Goal: Task Accomplishment & Management: Manage account settings

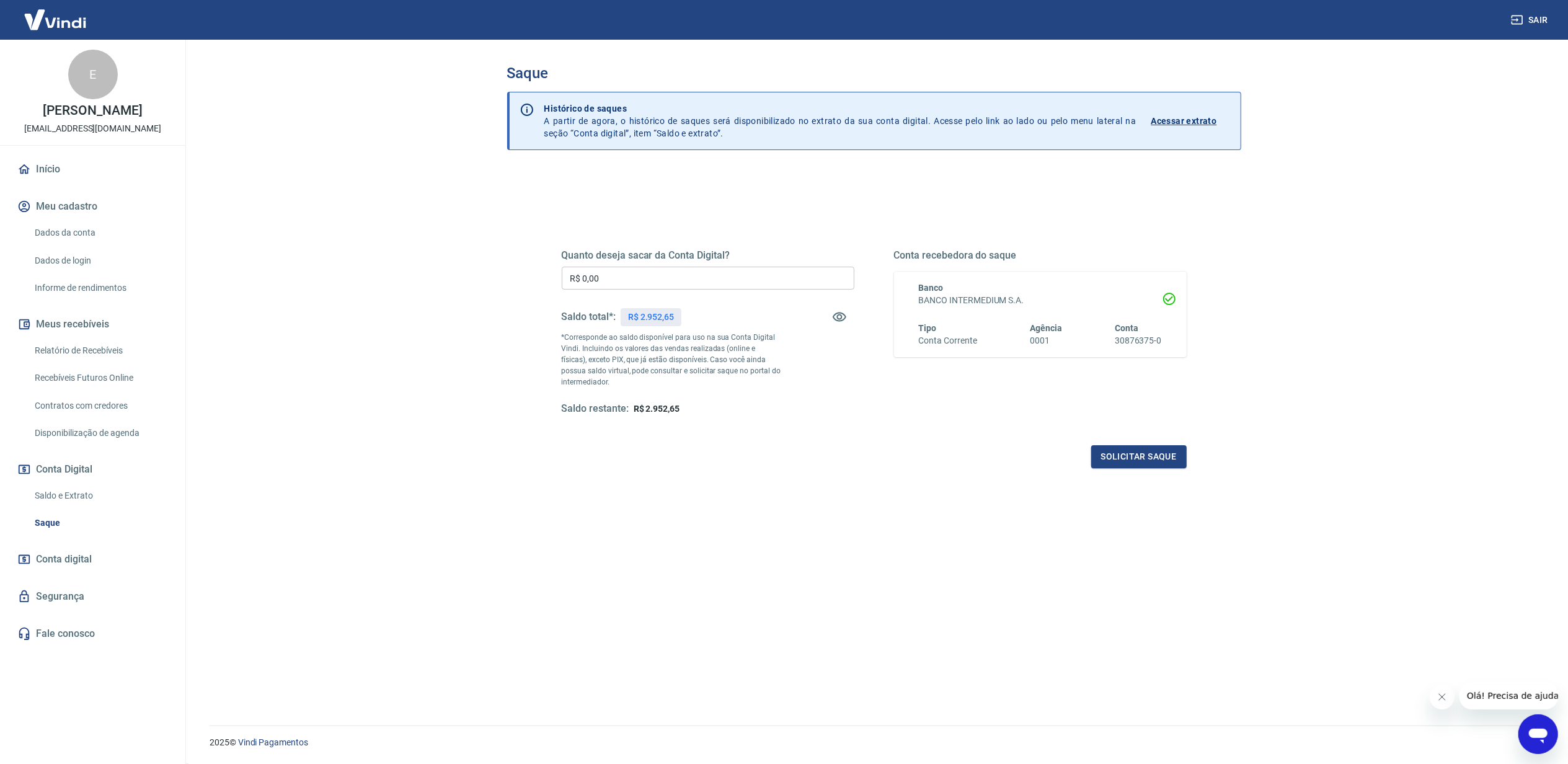
click at [56, 166] on link "Início" at bounding box center [92, 169] width 155 height 28
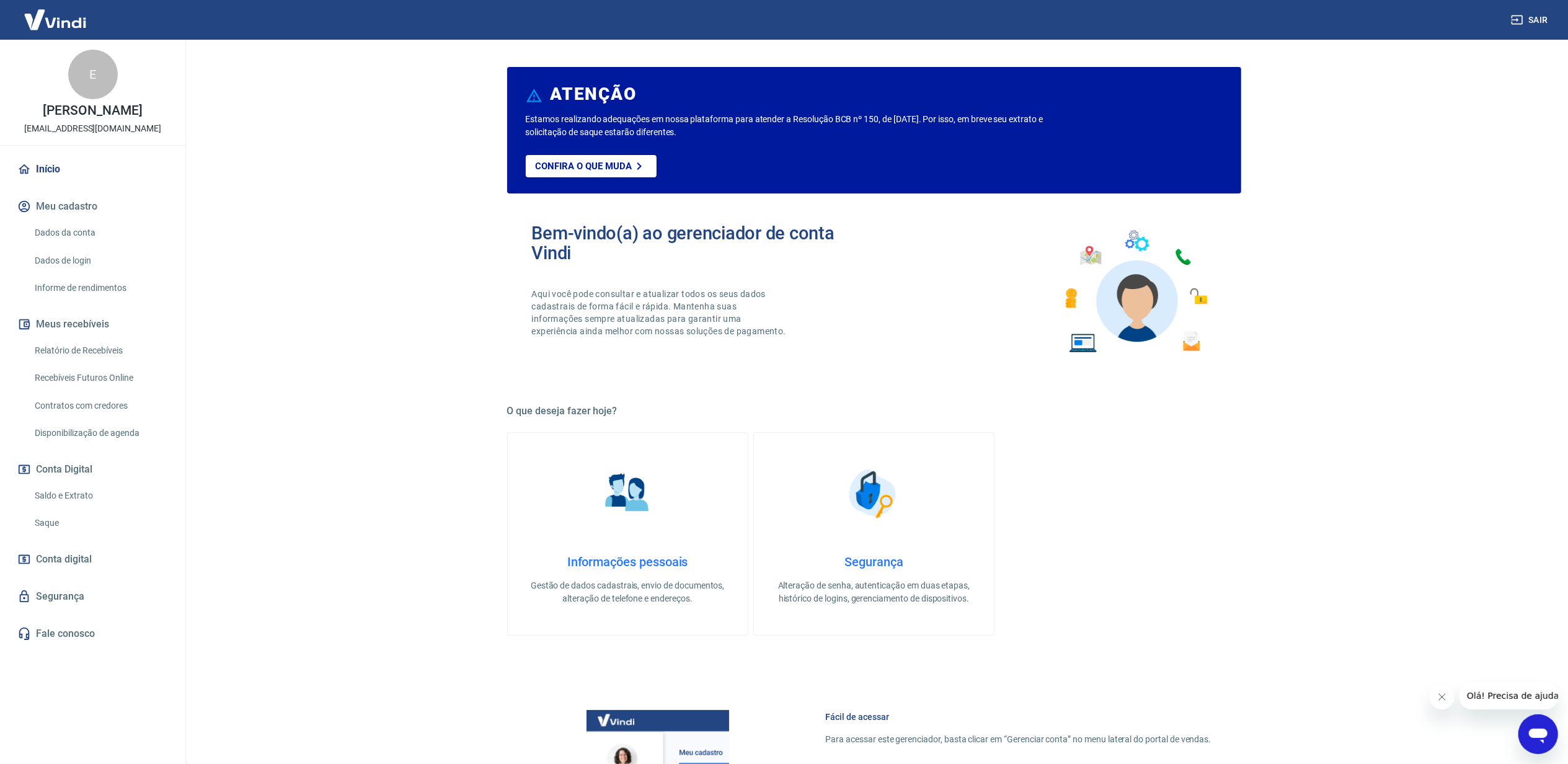
click at [62, 488] on link "Saldo e Extrato" at bounding box center [100, 496] width 140 height 26
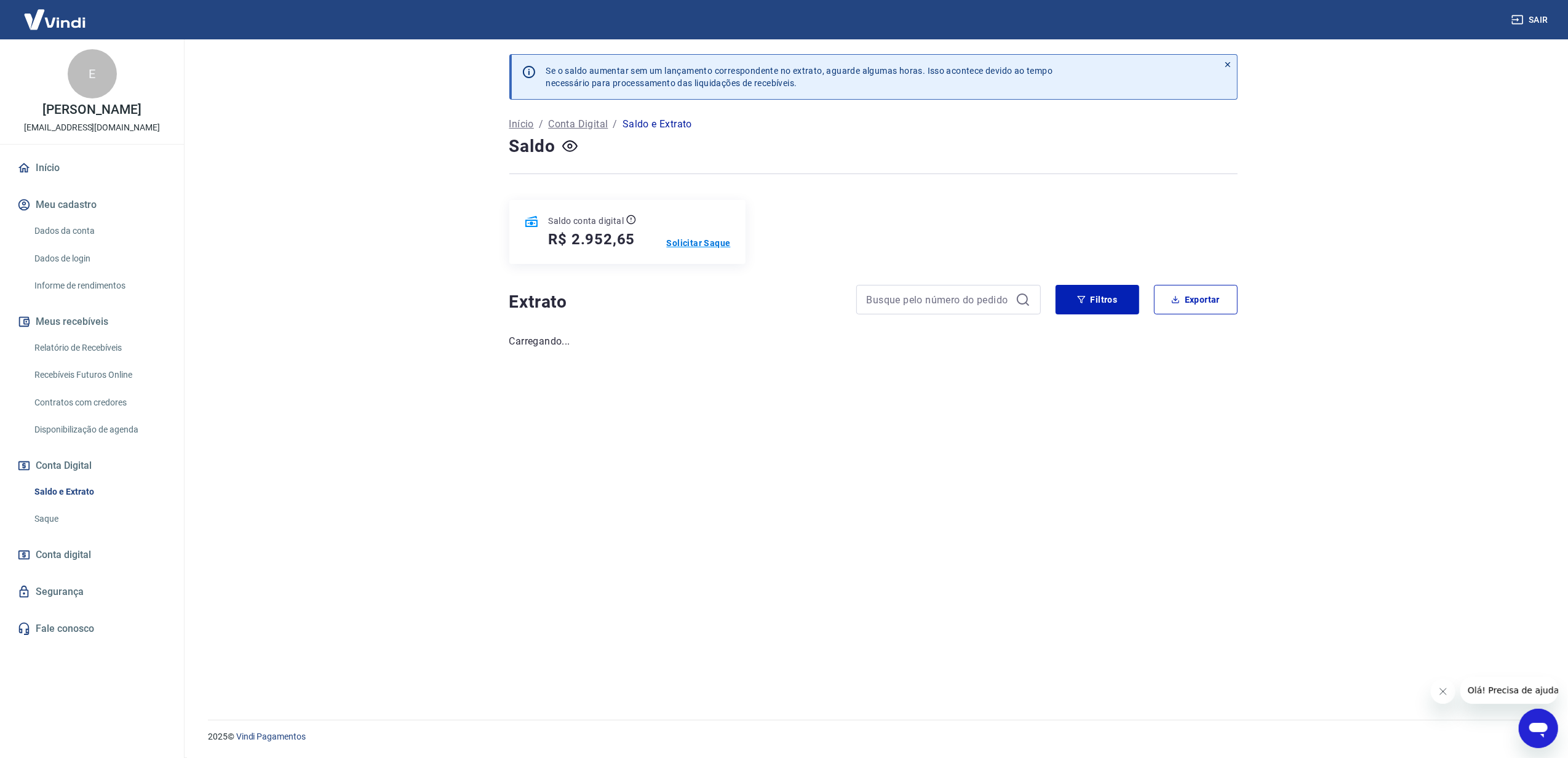
click at [686, 246] on p "Solicitar Saque" at bounding box center [699, 243] width 64 height 12
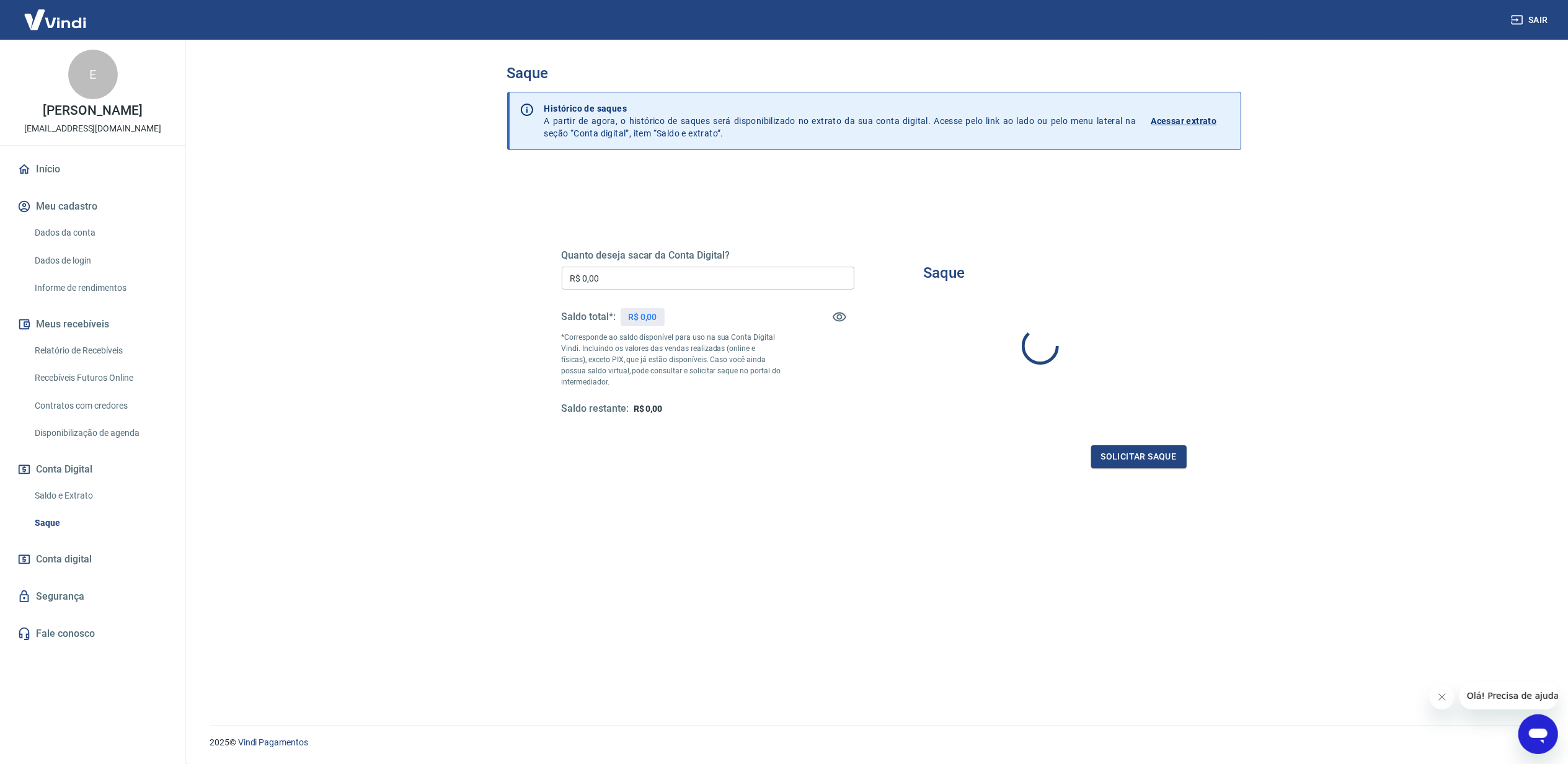
click at [661, 276] on input "R$ 0,00" at bounding box center [709, 278] width 293 height 23
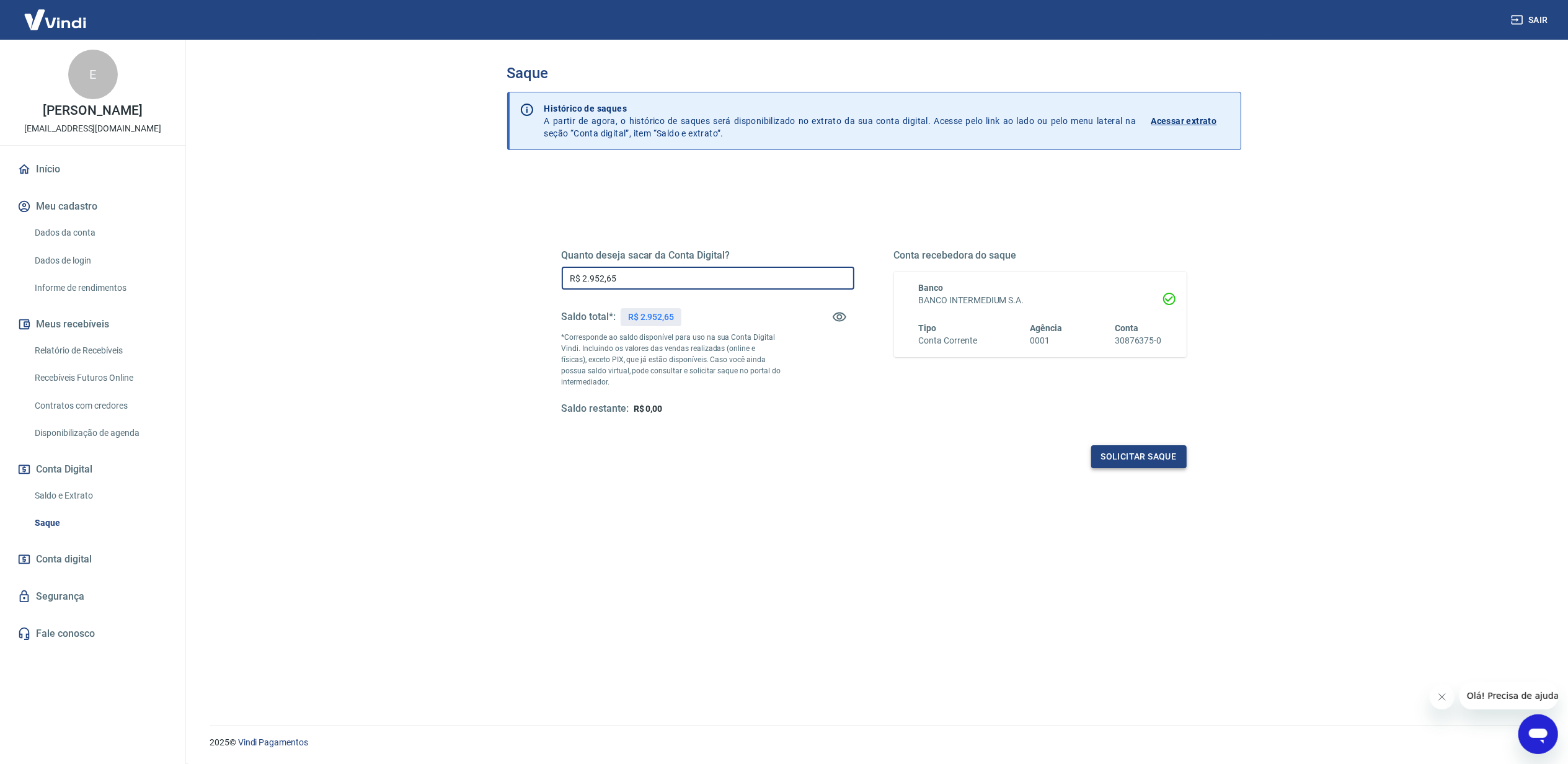
type input "R$ 2.952,65"
click at [1112, 459] on button "Solicitar saque" at bounding box center [1139, 457] width 96 height 23
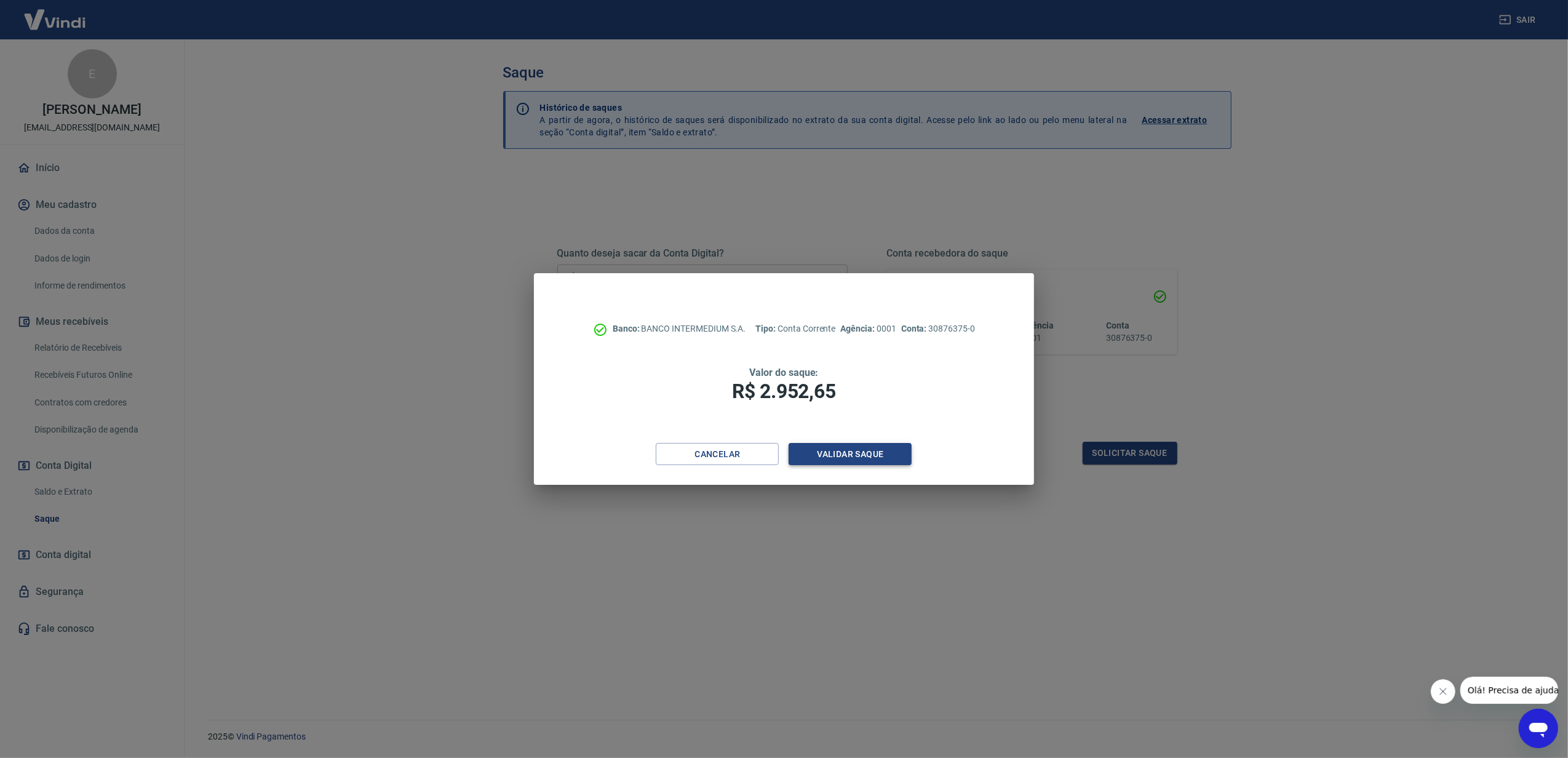
click at [839, 448] on button "Validar saque" at bounding box center [850, 455] width 123 height 23
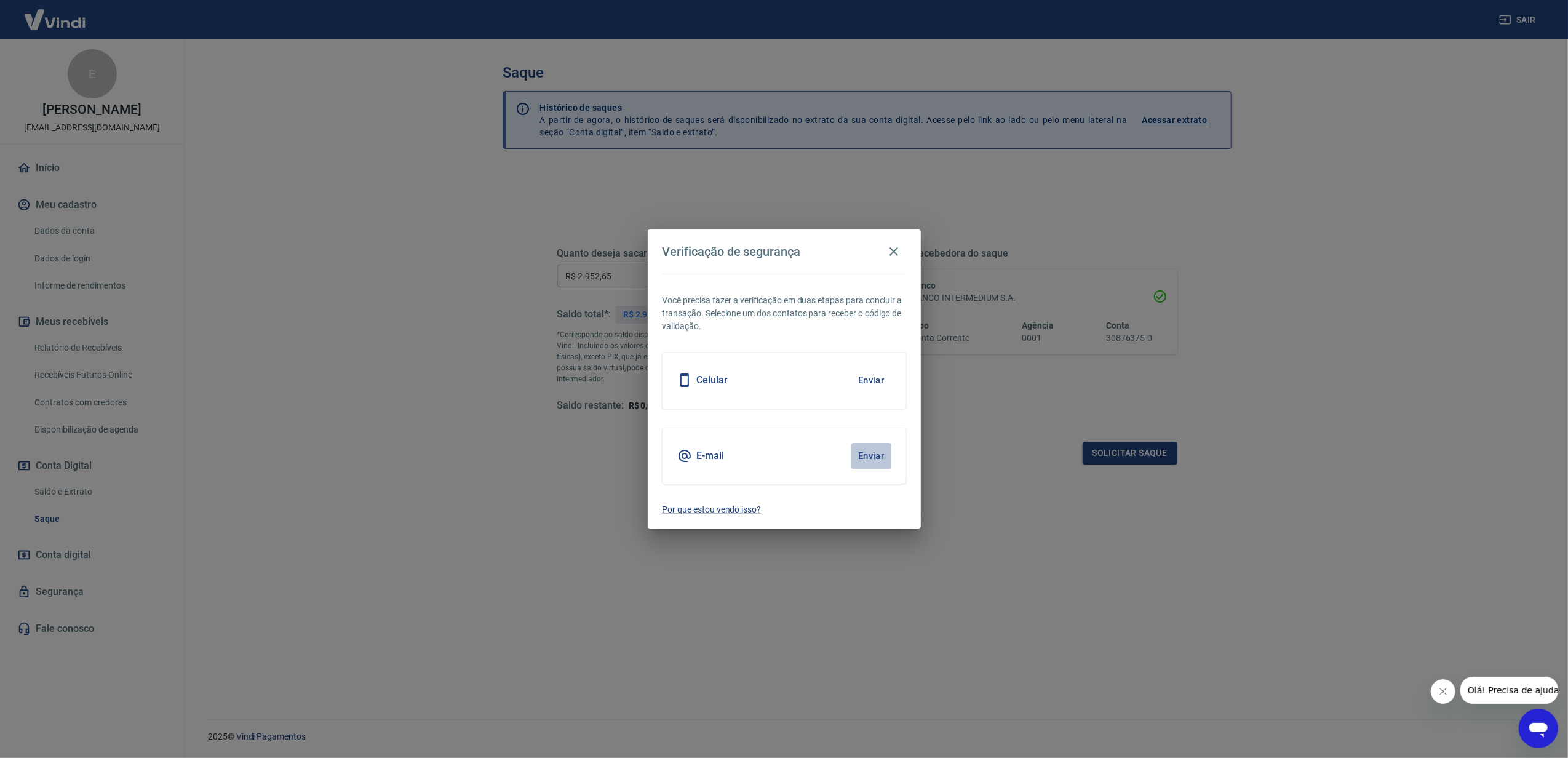
click at [854, 450] on button "Enviar" at bounding box center [870, 456] width 40 height 26
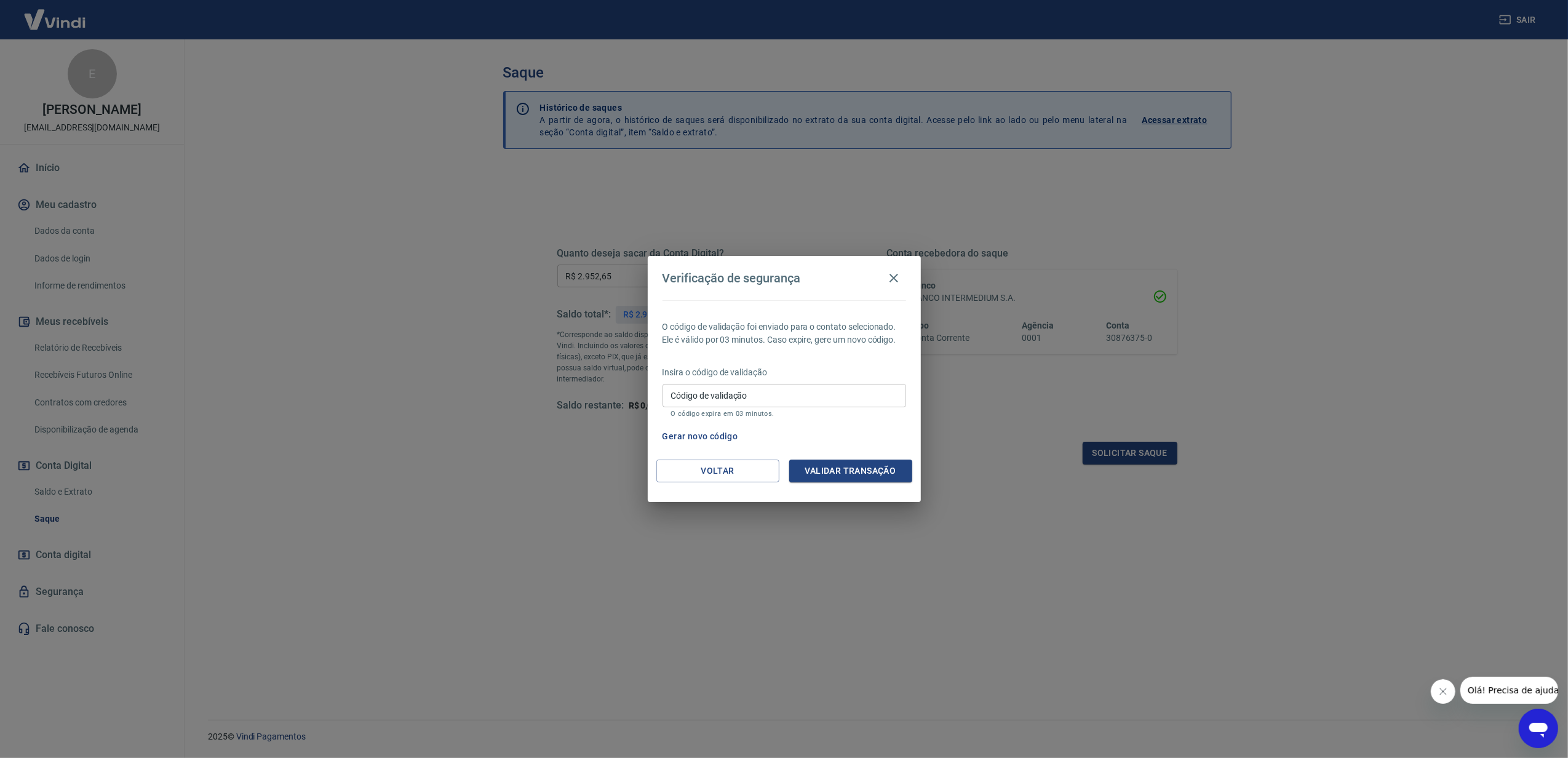
click at [801, 397] on input "Código de validação" at bounding box center [784, 396] width 243 height 23
type input "639851"
click at [834, 474] on button "Validar transação" at bounding box center [851, 471] width 123 height 23
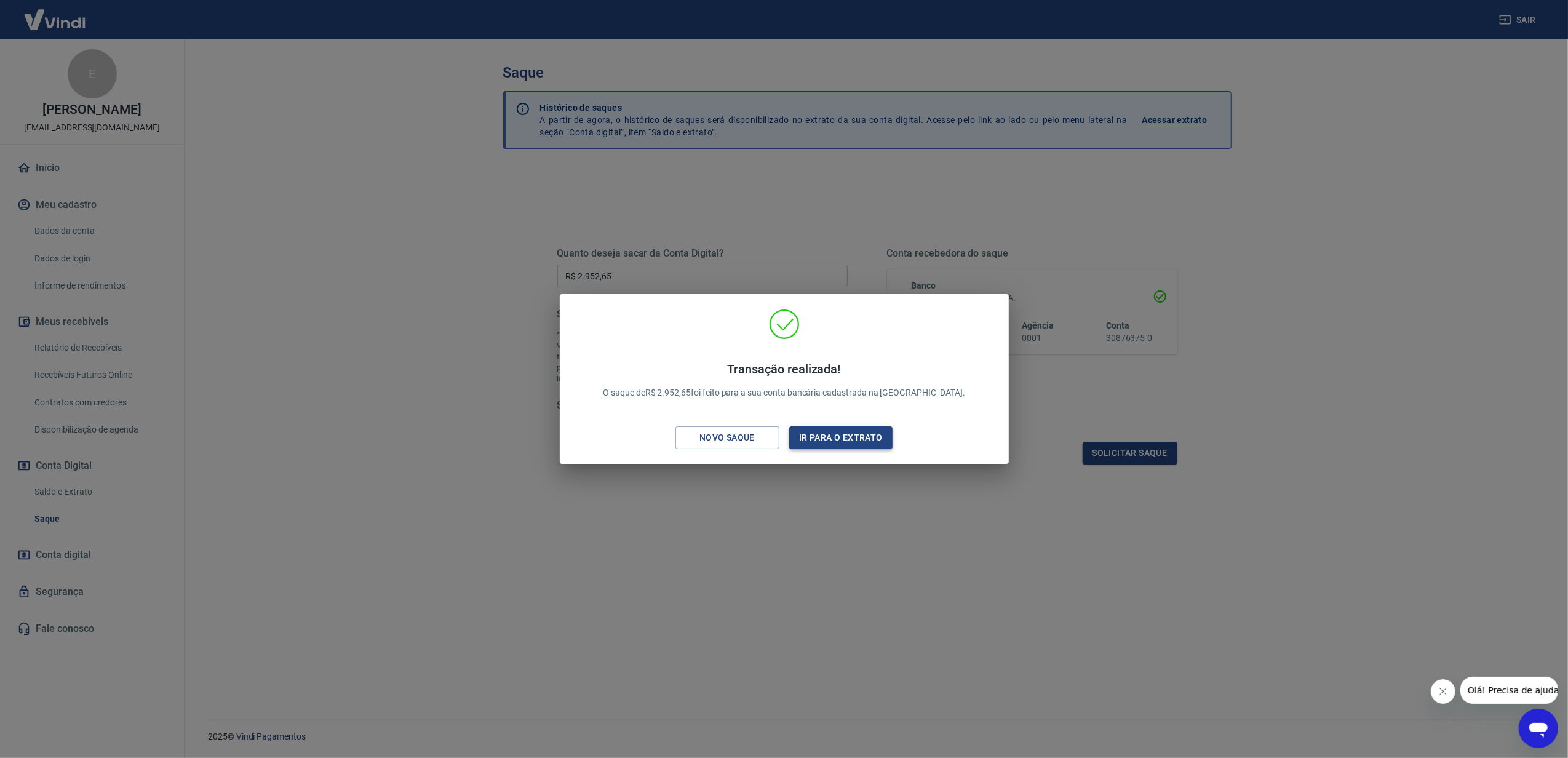
click at [859, 433] on button "Ir para o extrato" at bounding box center [841, 438] width 104 height 23
